Goal: Transaction & Acquisition: Purchase product/service

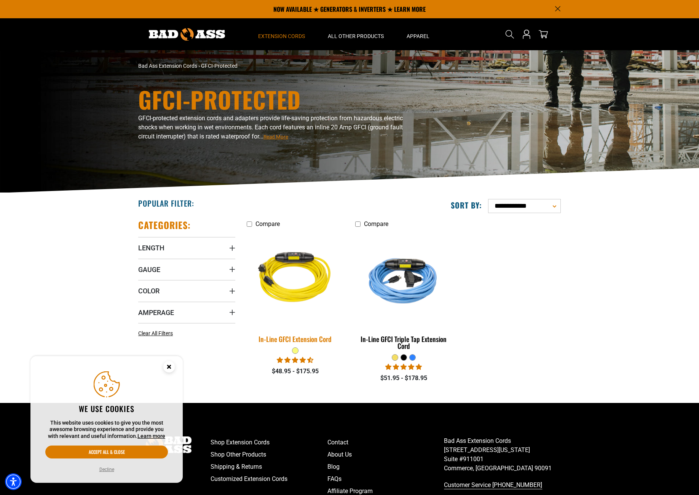
click at [294, 290] on img at bounding box center [295, 278] width 107 height 97
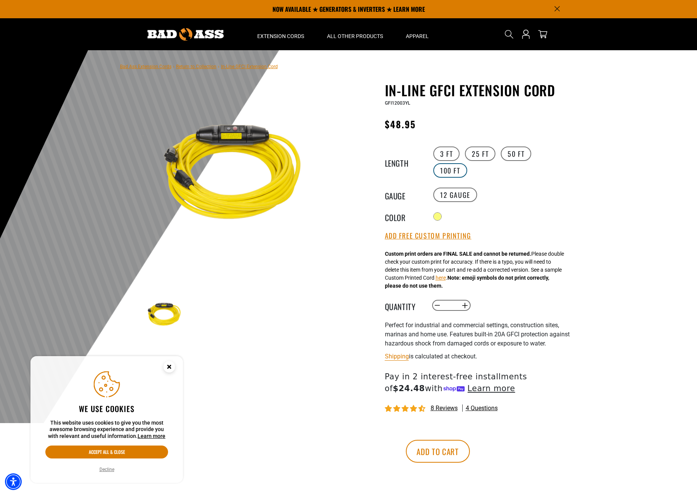
click at [457, 171] on label "100 FT" at bounding box center [450, 170] width 34 height 14
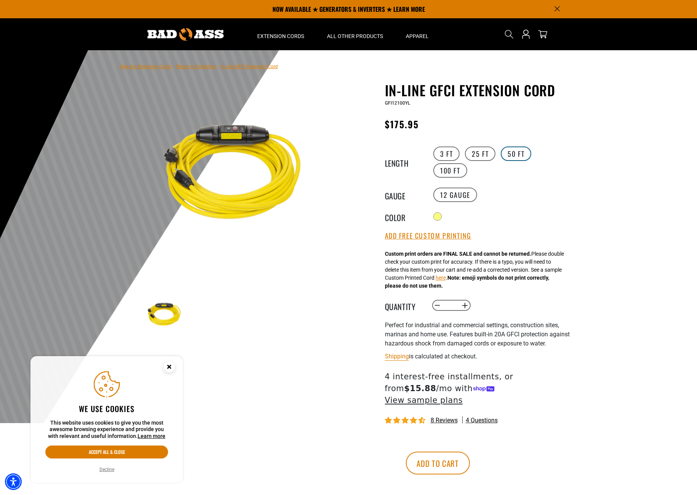
click at [524, 154] on label "50 FT" at bounding box center [515, 154] width 30 height 14
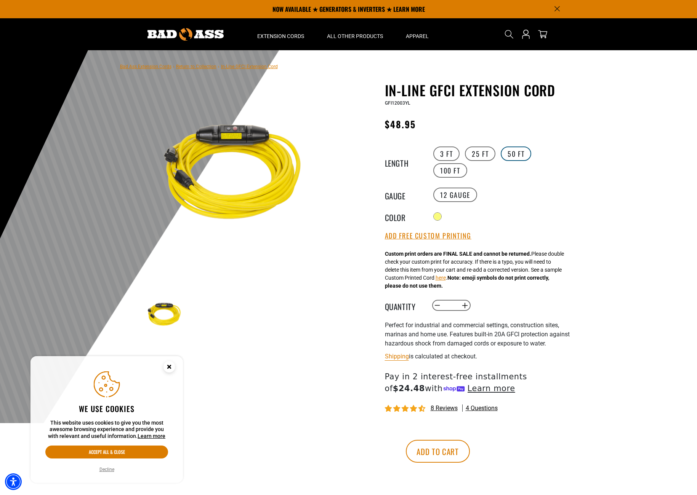
click at [514, 153] on label "50 FT" at bounding box center [515, 154] width 30 height 14
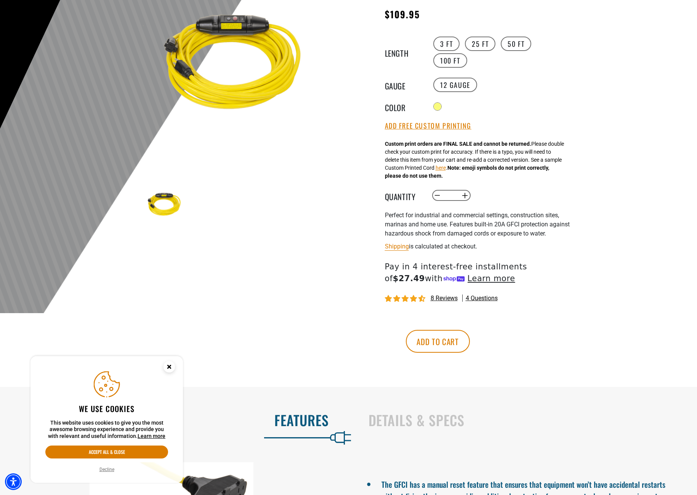
scroll to position [129, 0]
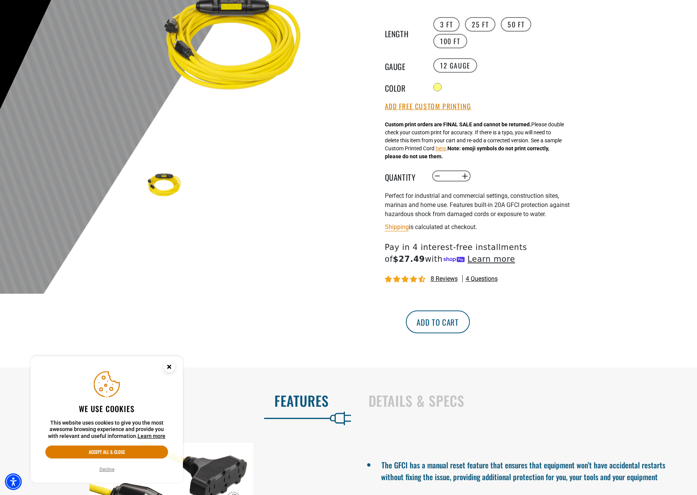
click at [470, 334] on button "Add to cart" at bounding box center [438, 322] width 64 height 23
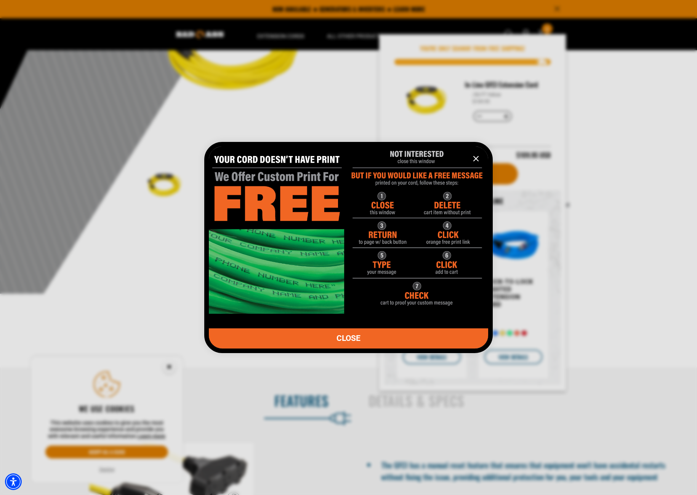
click at [364, 340] on link "CLOSE" at bounding box center [348, 339] width 279 height 20
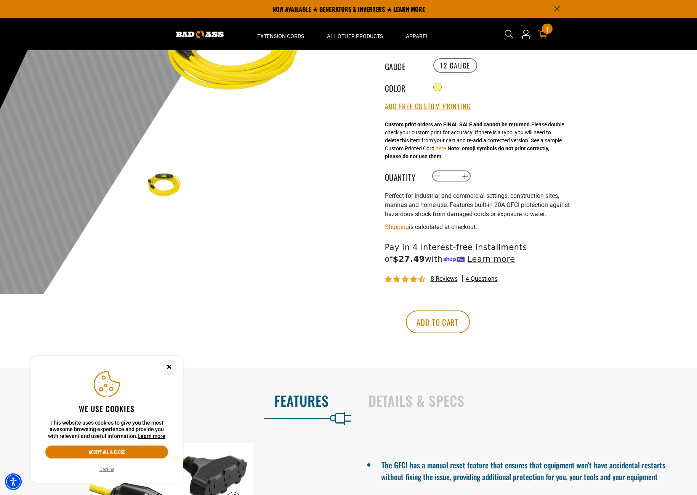
click at [546, 34] on icon "cart" at bounding box center [542, 34] width 10 height 9
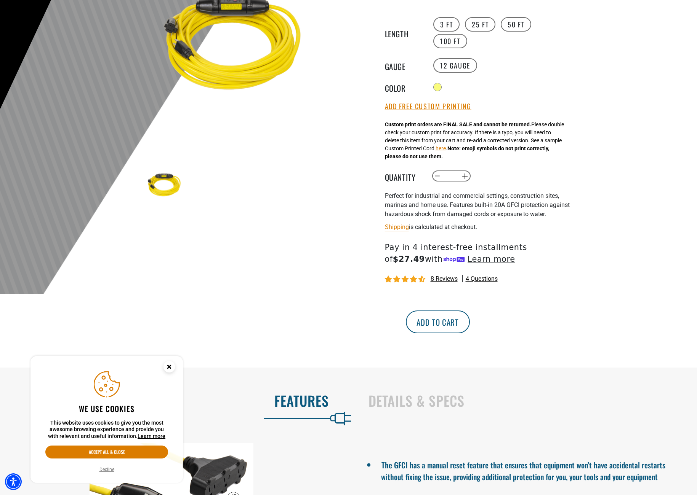
click at [470, 334] on button "Add to cart" at bounding box center [438, 322] width 64 height 23
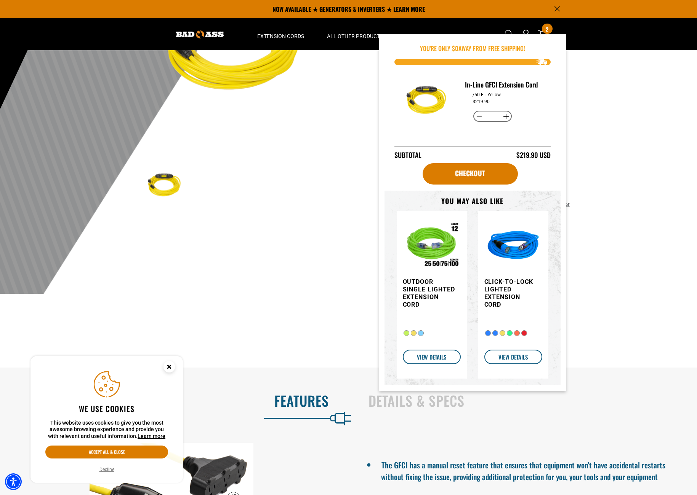
click at [589, 174] on div at bounding box center [348, 107] width 697 height 373
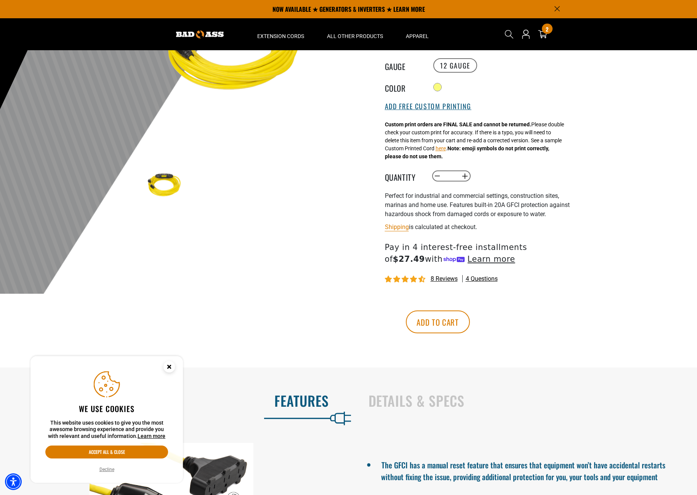
click at [430, 108] on button "Add Free Custom Printing" at bounding box center [428, 106] width 86 height 8
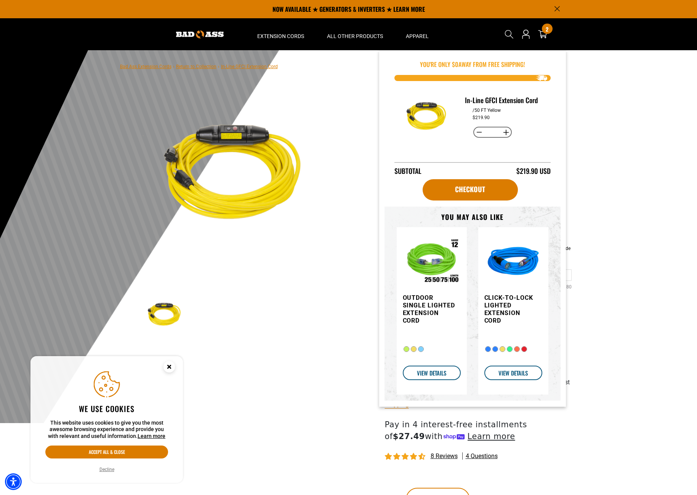
click at [549, 38] on div "Search Cart 2 2 items You're Only $ 0 away from free shipping!" at bounding box center [529, 34] width 62 height 32
click at [540, 36] on icon at bounding box center [542, 34] width 10 height 9
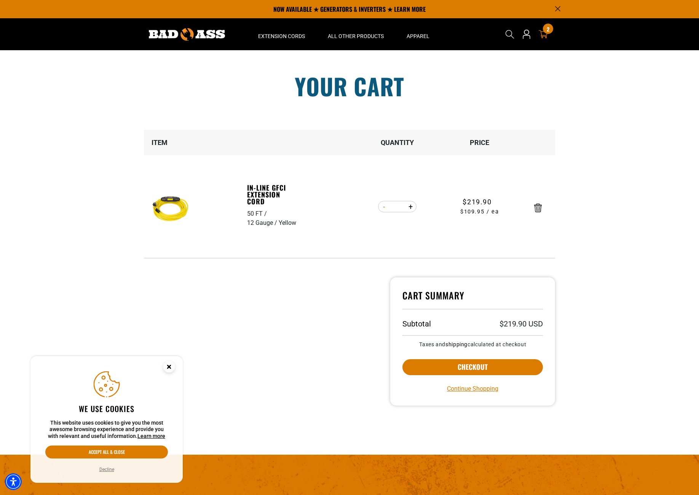
click at [384, 207] on button "Decrease quantity for In-Line GFCI Extension Cord" at bounding box center [384, 206] width 12 height 13
type input "*"
click at [414, 364] on button "Checkout" at bounding box center [473, 368] width 141 height 16
